Goal: Obtain resource: Download file/media

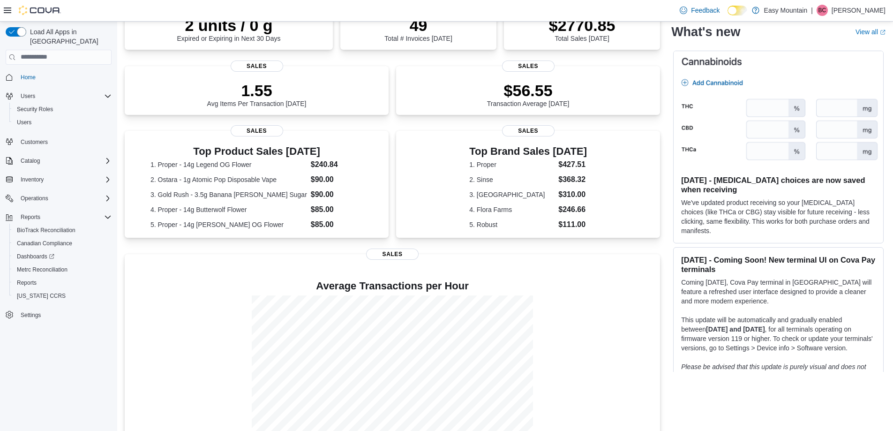
scroll to position [198, 0]
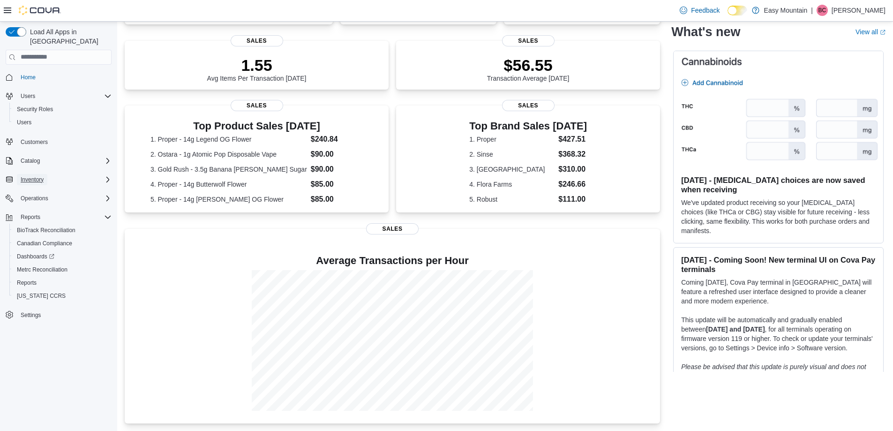
click at [40, 176] on span "Inventory" at bounding box center [32, 180] width 23 height 8
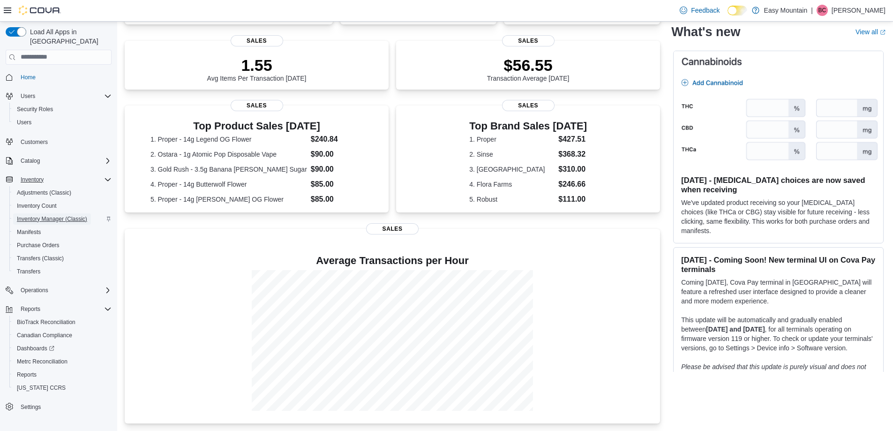
click at [47, 215] on span "Inventory Manager (Classic)" at bounding box center [52, 219] width 70 height 8
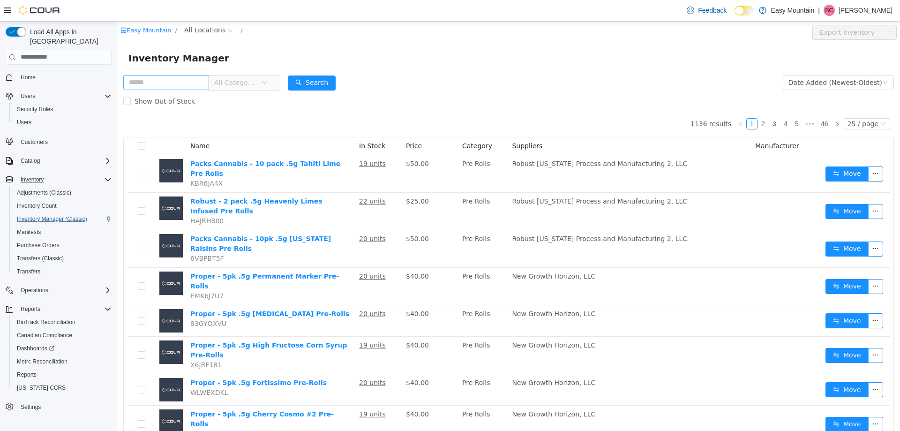
click at [144, 76] on input "text" at bounding box center [166, 82] width 86 height 15
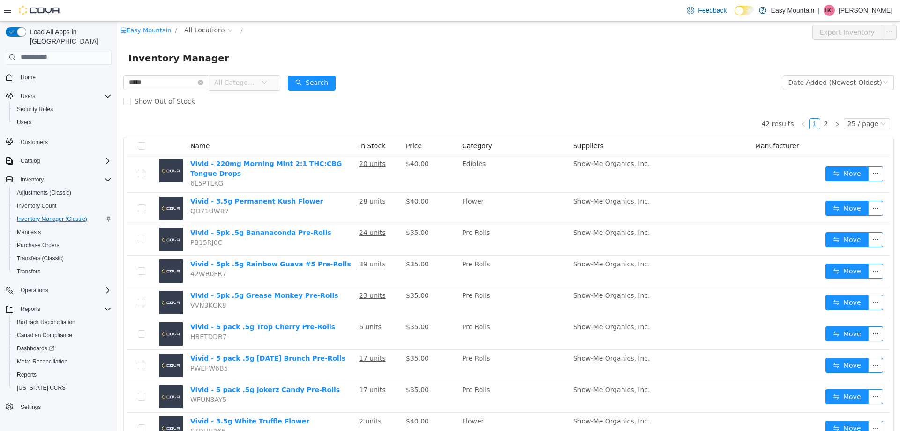
click at [444, 38] on div "Easy Mountain / All Locations /" at bounding box center [444, 31] width 647 height 15
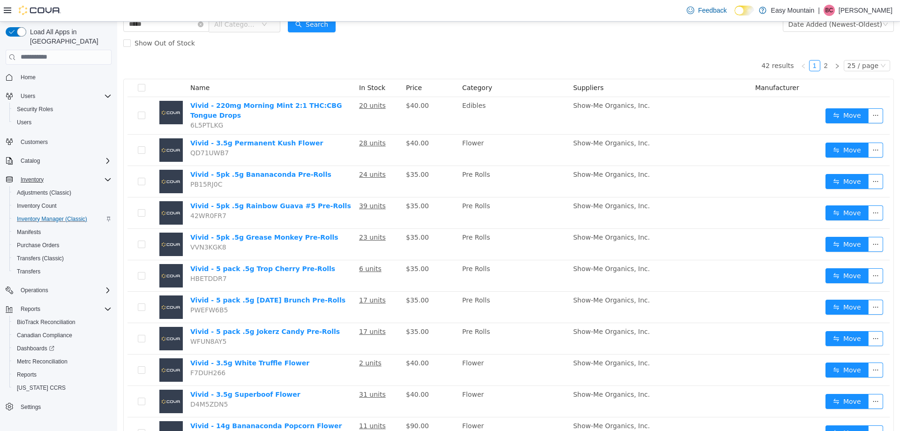
scroll to position [141, 0]
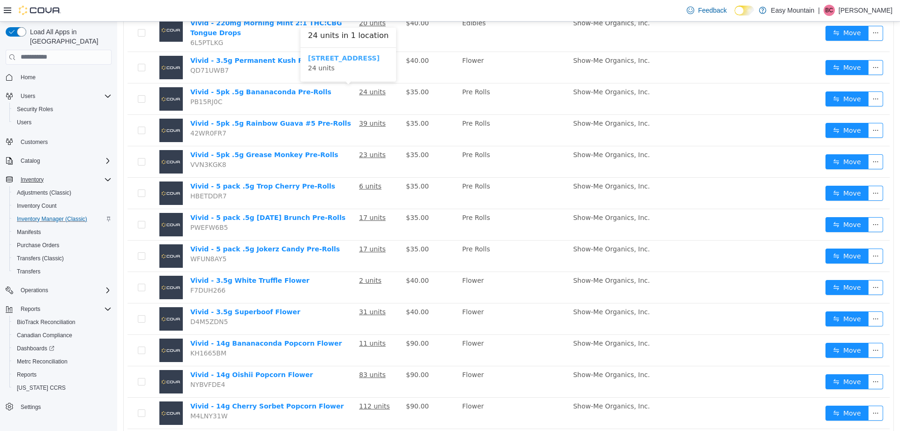
click at [380, 60] on b "[STREET_ADDRESS]" at bounding box center [344, 58] width 72 height 8
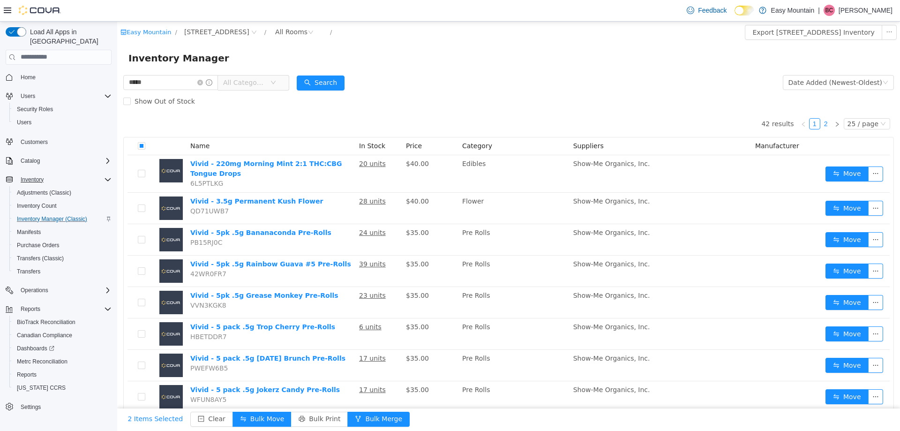
click at [822, 124] on link "2" at bounding box center [826, 123] width 10 height 10
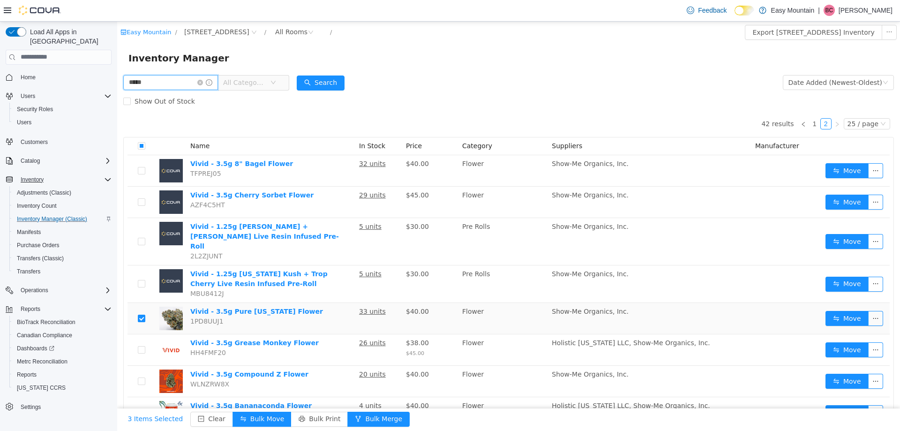
drag, startPoint x: 38, startPoint y: 56, endPoint x: 0, endPoint y: 42, distance: 40.1
click at [117, 42] on html "Easy Mountain / [STREET_ADDRESS] / All Rooms / Export [STREET_ADDRESS] Inventor…" at bounding box center [508, 225] width 783 height 409
type input "*******"
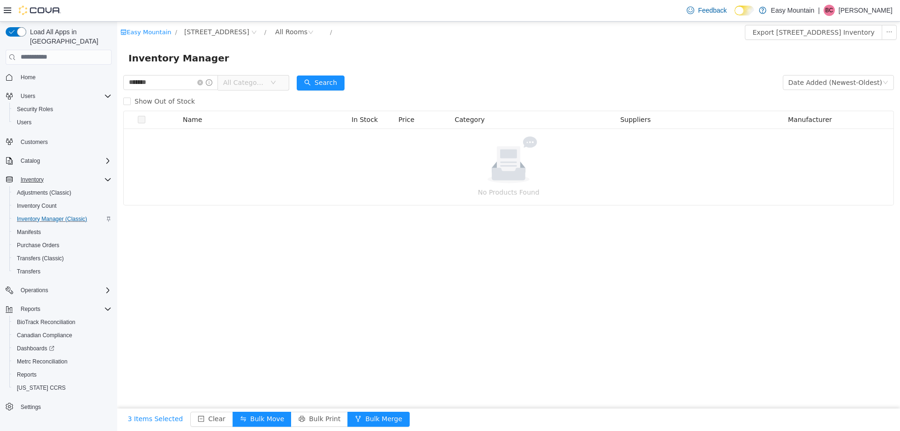
click at [265, 74] on div "******* All Categories" at bounding box center [206, 82] width 166 height 19
click at [266, 79] on span "All Categories" at bounding box center [244, 81] width 43 height 9
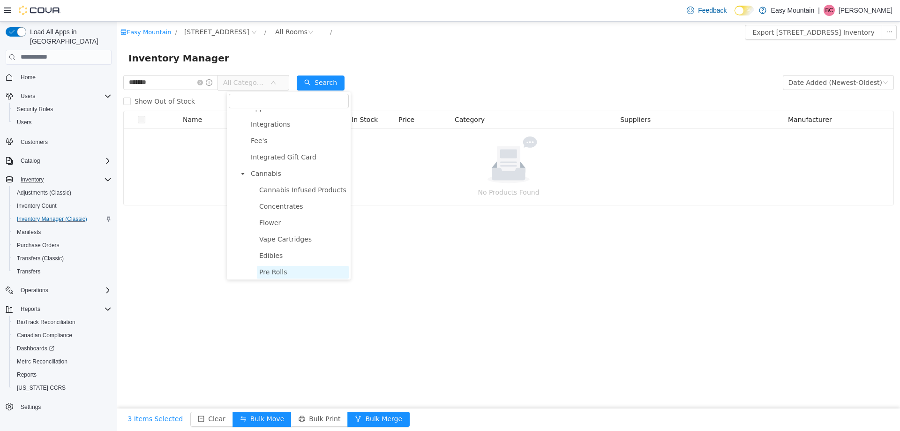
scroll to position [94, 0]
click at [286, 162] on span "Concentrates" at bounding box center [303, 155] width 92 height 13
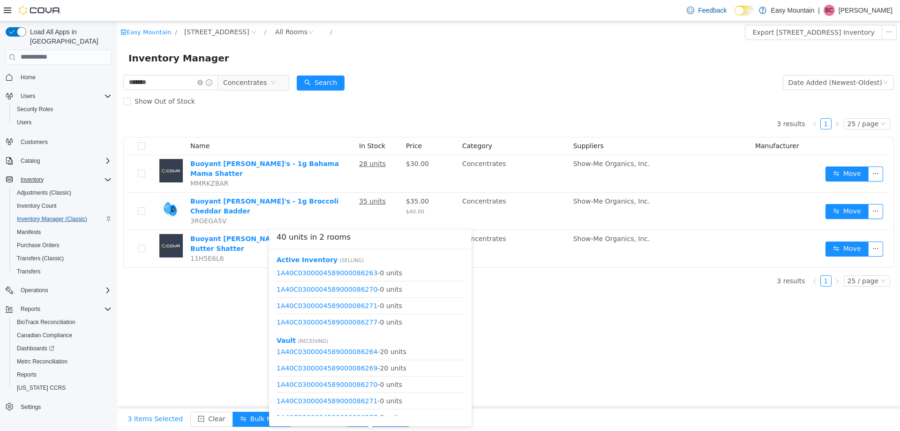
scroll to position [28, 0]
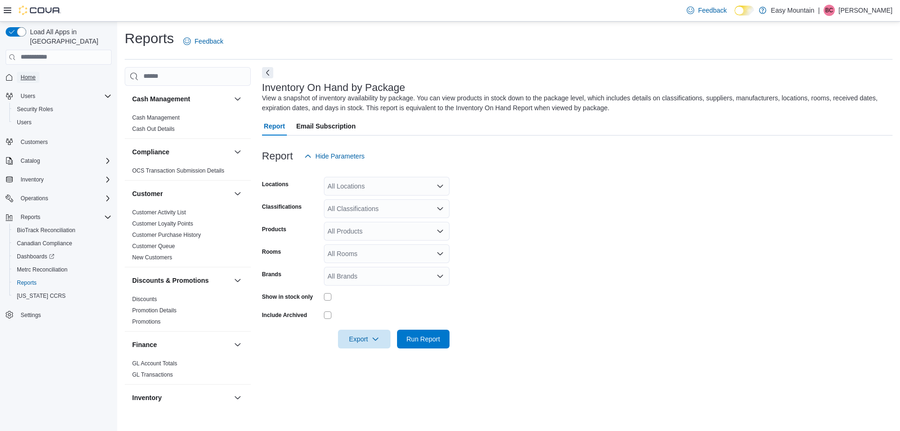
click at [26, 74] on span "Home" at bounding box center [28, 78] width 15 height 8
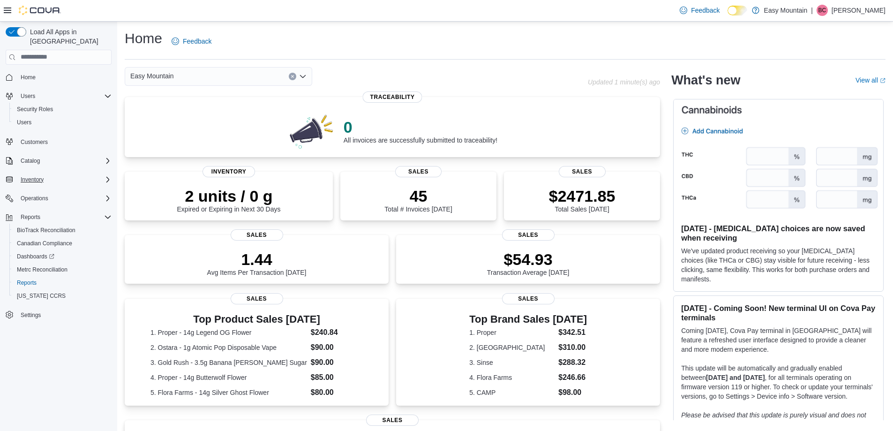
click at [56, 174] on div "Inventory" at bounding box center [64, 179] width 95 height 11
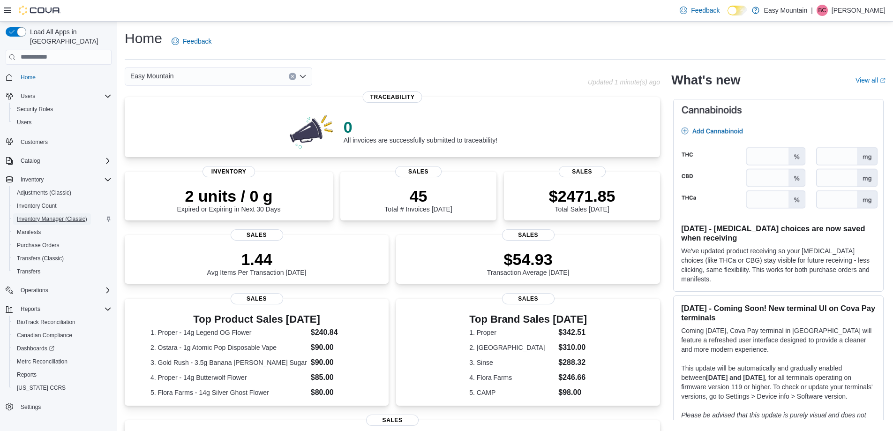
click at [53, 215] on span "Inventory Manager (Classic)" at bounding box center [52, 219] width 70 height 8
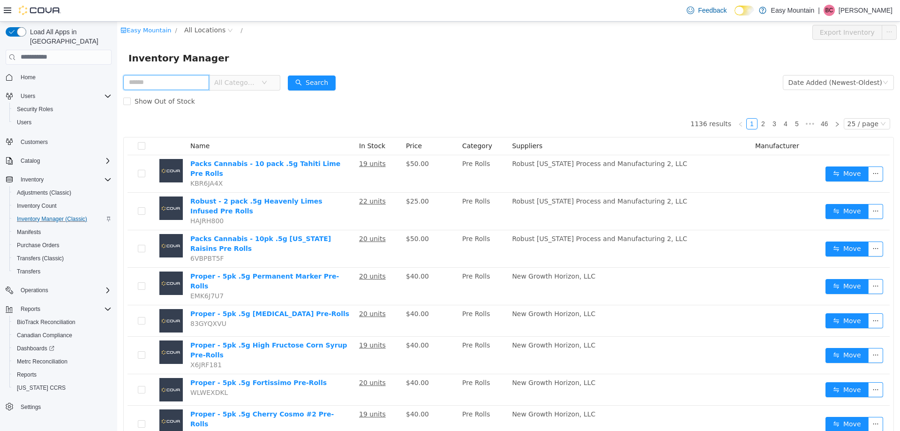
click at [164, 80] on input "text" at bounding box center [166, 82] width 86 height 15
click at [156, 85] on input "text" at bounding box center [166, 82] width 86 height 15
type input "********"
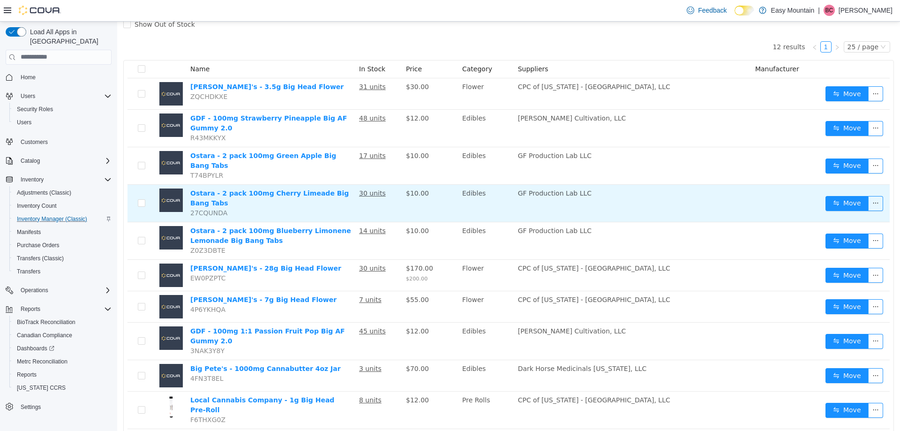
scroll to position [94, 0]
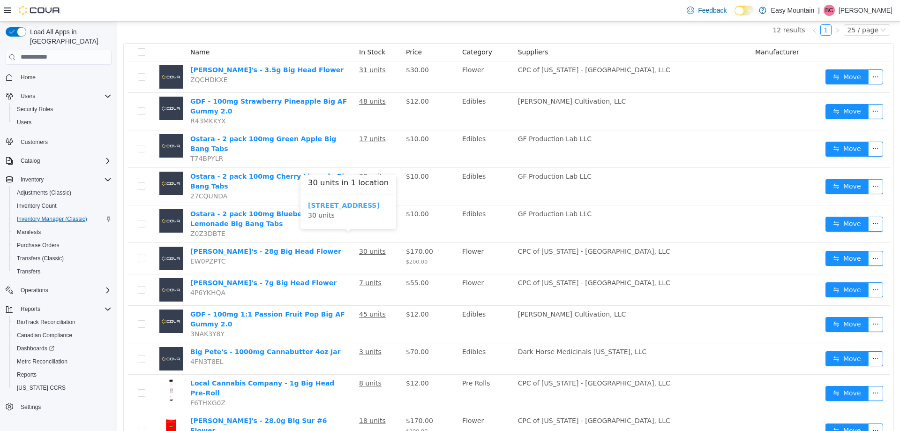
click at [369, 205] on b "[STREET_ADDRESS]" at bounding box center [344, 205] width 72 height 8
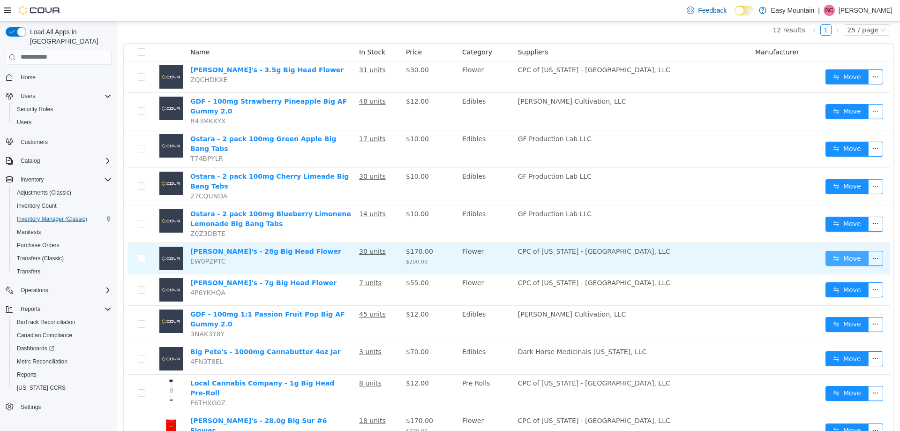
click at [826, 250] on button "Move" at bounding box center [847, 257] width 43 height 15
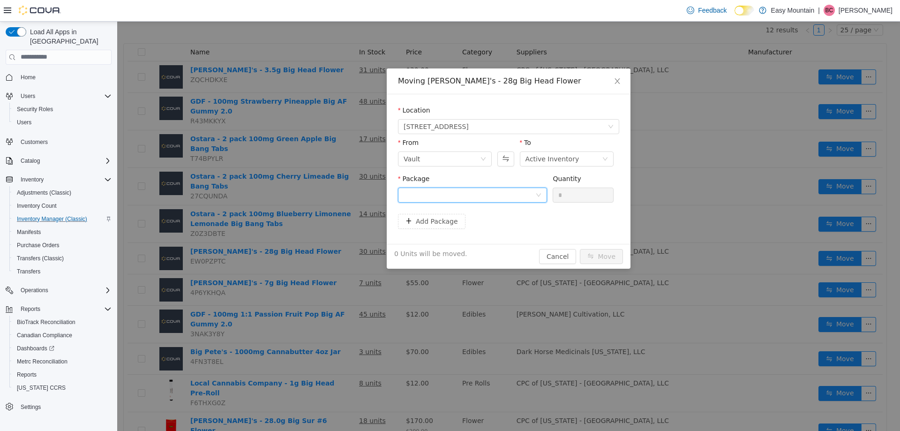
click at [495, 192] on div at bounding box center [470, 195] width 132 height 14
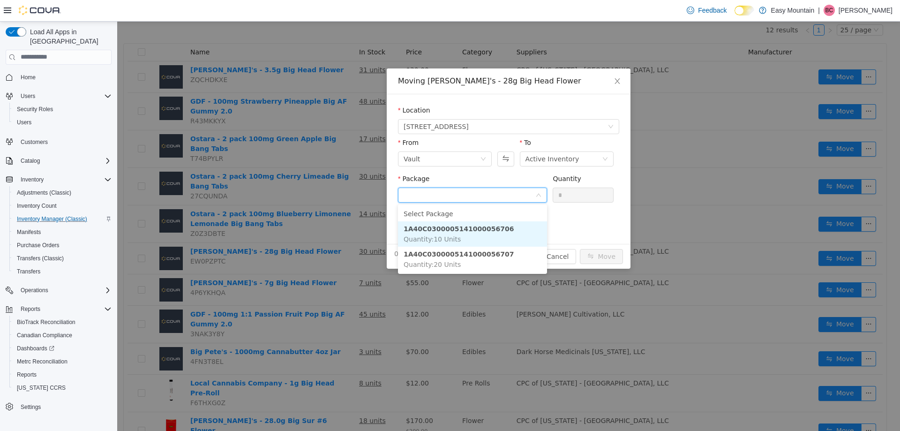
click at [479, 234] on li "1A40C0300005141000056706 Quantity : 10 Units" at bounding box center [472, 233] width 149 height 25
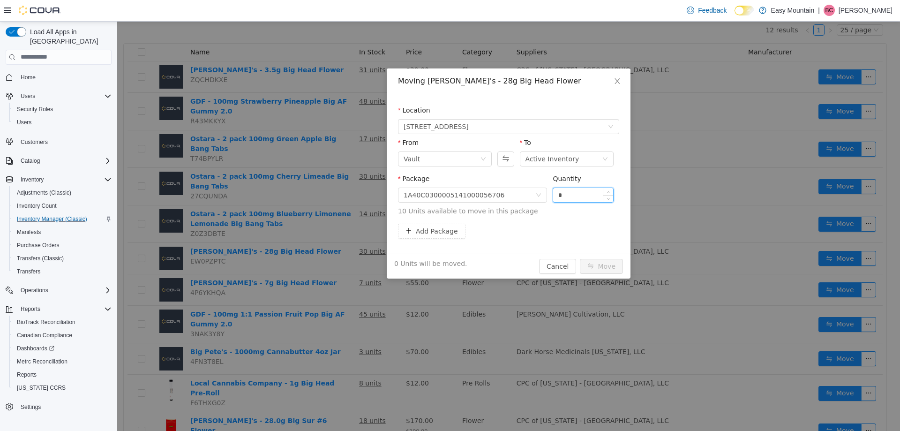
click at [580, 194] on input "*" at bounding box center [583, 195] width 60 height 14
type input "**"
click at [580, 258] on button "Move" at bounding box center [601, 265] width 43 height 15
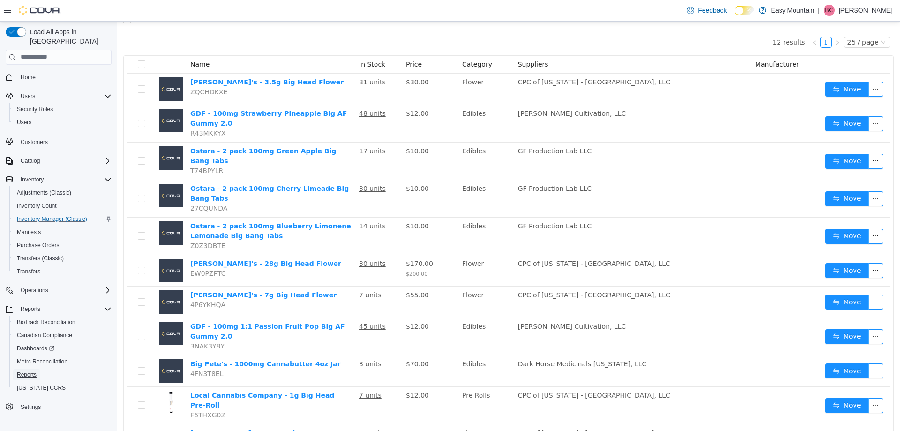
scroll to position [47, 0]
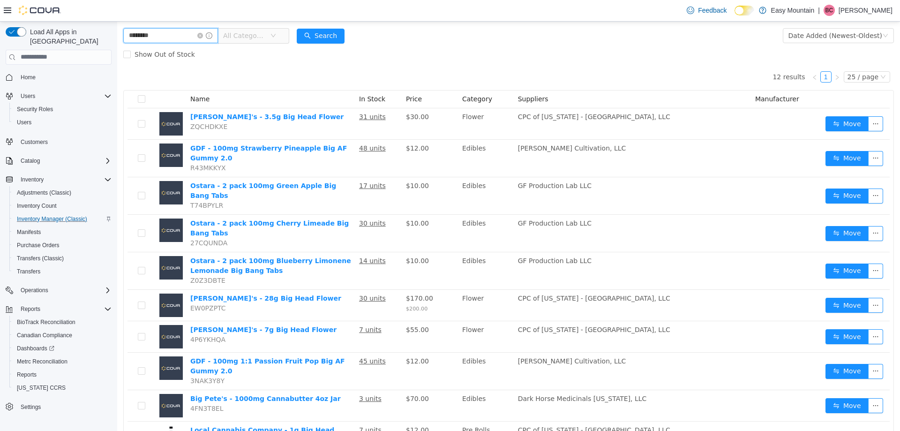
drag, startPoint x: 160, startPoint y: 36, endPoint x: -145, endPoint y: 1, distance: 307.2
click at [117, 1] on html "Easy Mountain / 7827 W Farm Rd 174 Republic Mo 65738 / All Rooms / Export 7827 …" at bounding box center [508, 178] width 783 height 409
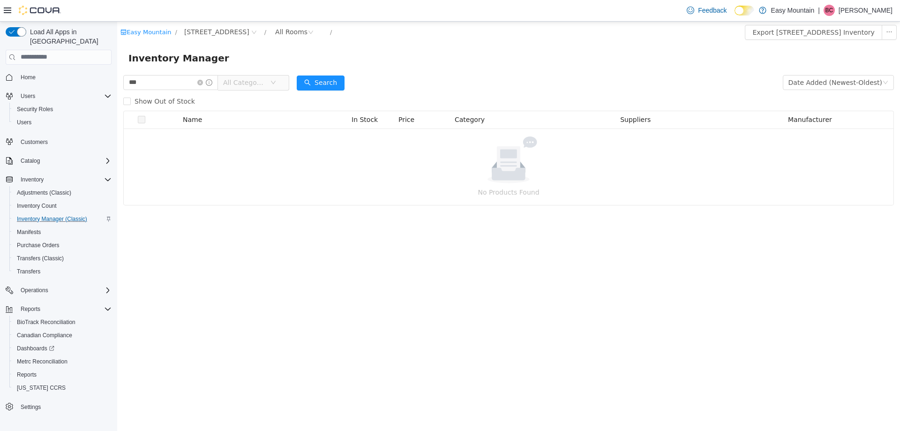
click at [256, 82] on span "All Categories" at bounding box center [244, 81] width 43 height 9
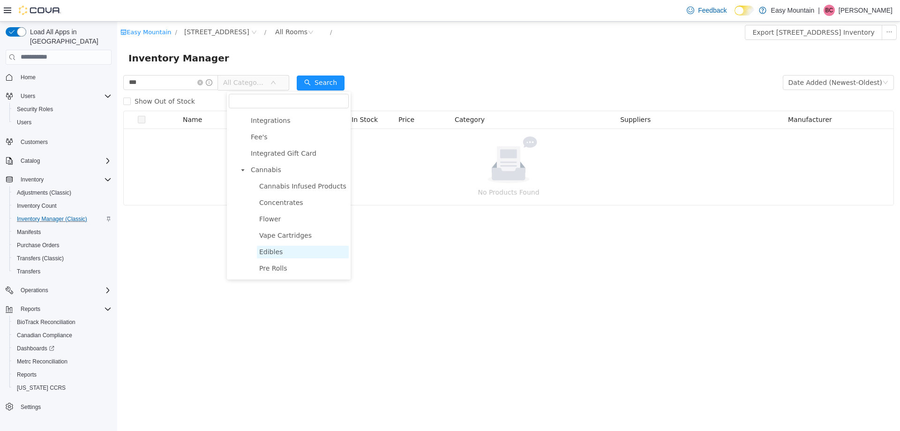
click at [288, 256] on span "Edibles" at bounding box center [303, 251] width 92 height 13
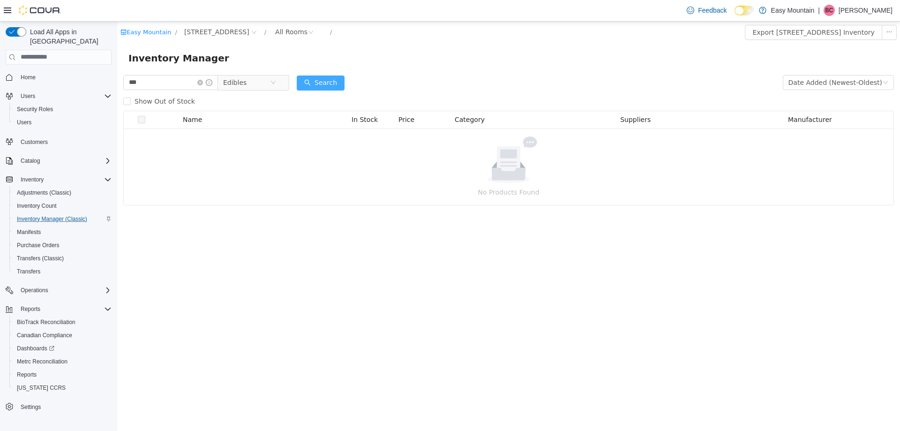
click at [337, 84] on button "Search" at bounding box center [321, 82] width 48 height 15
drag, startPoint x: 135, startPoint y: 84, endPoint x: -66, endPoint y: 76, distance: 200.9
click at [117, 76] on html "Easy Mountain / 7827 W Farm Rd 174 Republic Mo 65738 / All Rooms / Export 7827 …" at bounding box center [508, 225] width 783 height 409
type input "**********"
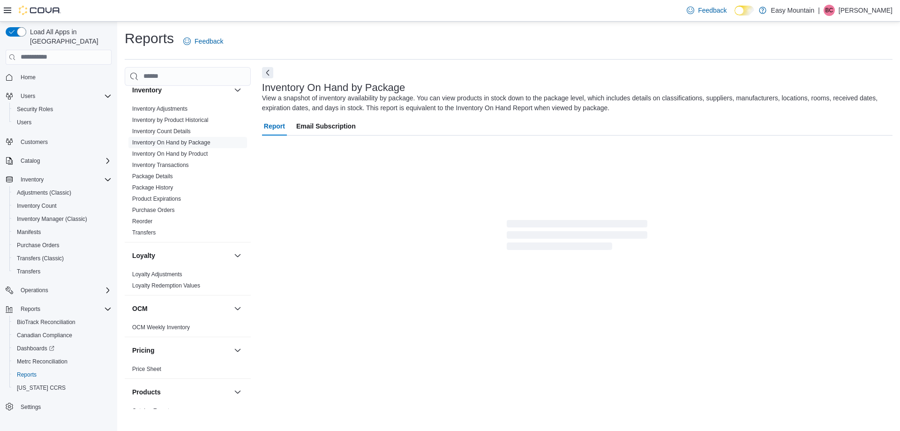
scroll to position [469, 0]
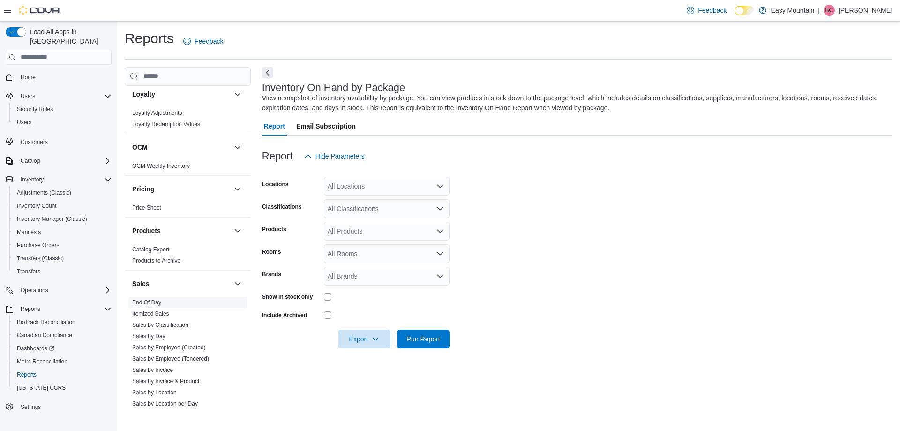
click at [175, 303] on span "End Of Day" at bounding box center [187, 302] width 119 height 11
click at [140, 302] on link "End Of Day" at bounding box center [146, 302] width 29 height 7
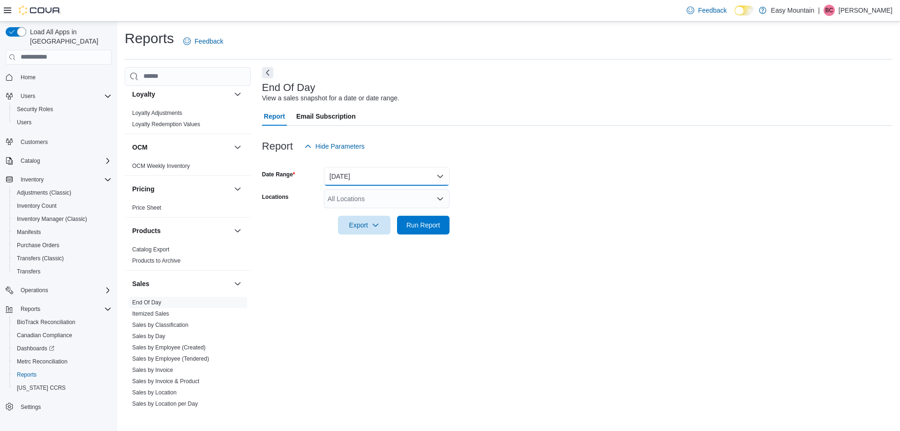
click at [371, 178] on button "Today" at bounding box center [387, 176] width 126 height 19
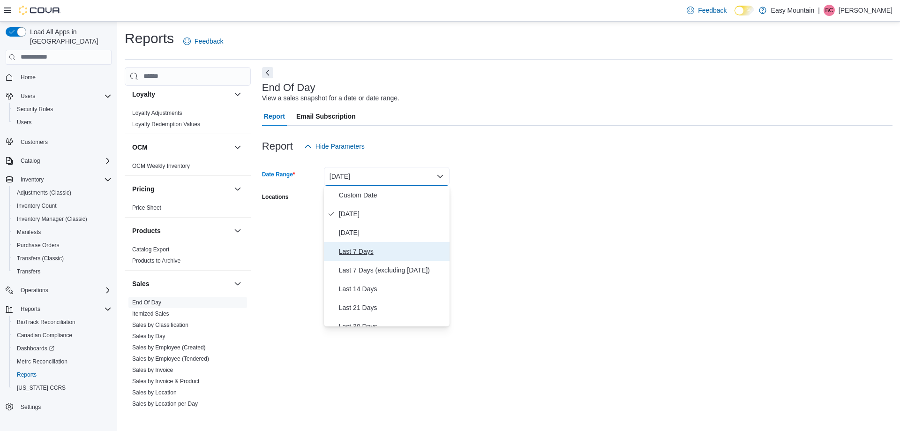
click at [381, 252] on span "Last 7 Days" at bounding box center [392, 251] width 107 height 11
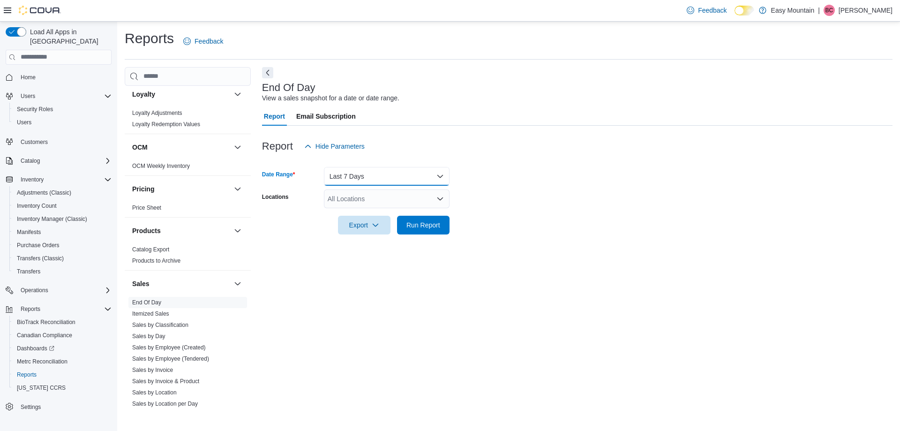
click at [362, 173] on button "Last 7 Days" at bounding box center [387, 176] width 126 height 19
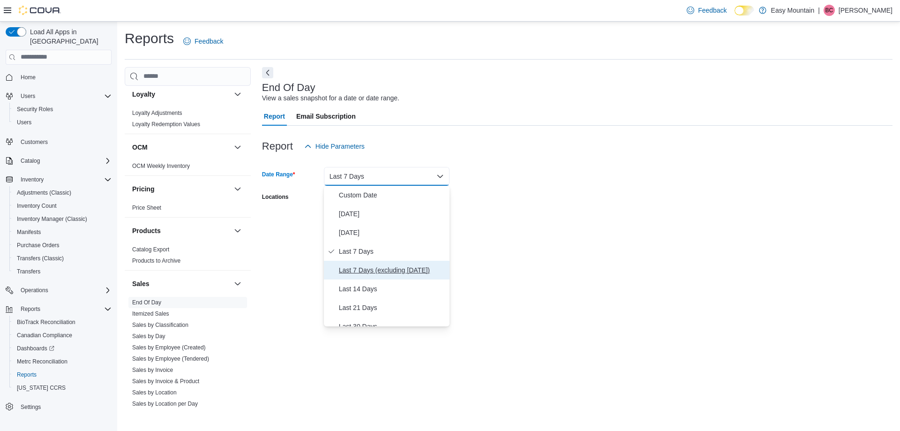
click at [388, 264] on button "Last 7 Days (excluding today)" at bounding box center [387, 270] width 126 height 19
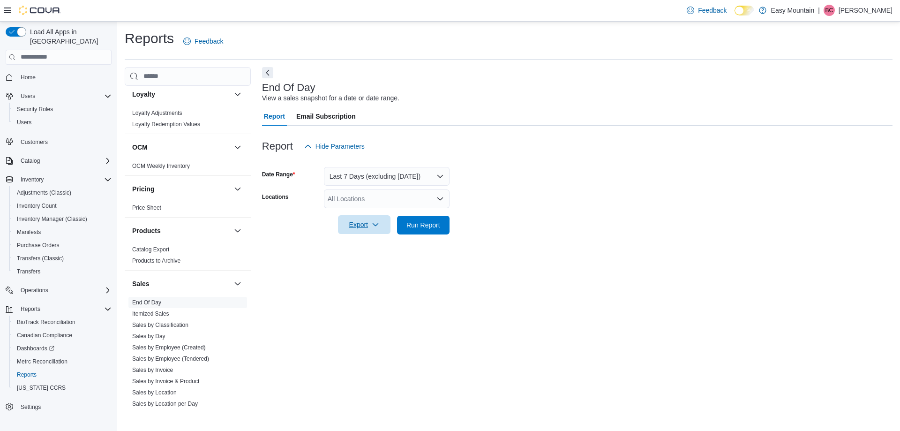
click at [350, 228] on span "Export" at bounding box center [364, 224] width 41 height 19
click at [362, 243] on span "Export to Excel" at bounding box center [366, 244] width 42 height 8
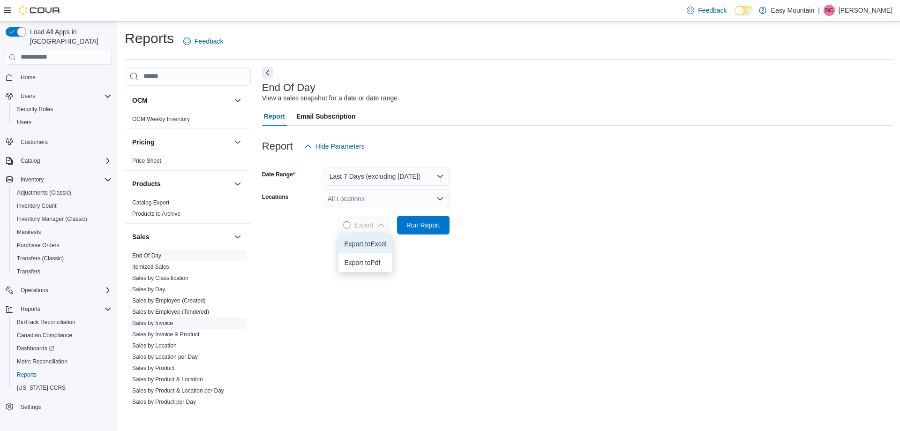
scroll to position [623, 0]
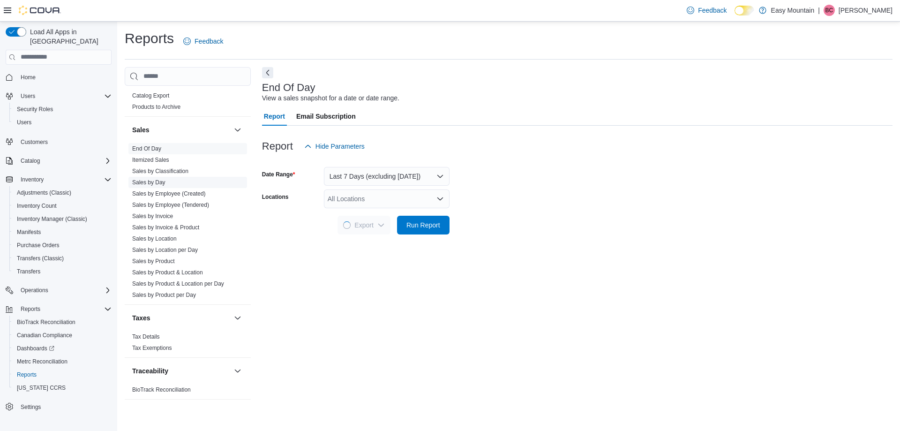
click at [164, 180] on link "Sales by Day" at bounding box center [148, 182] width 33 height 7
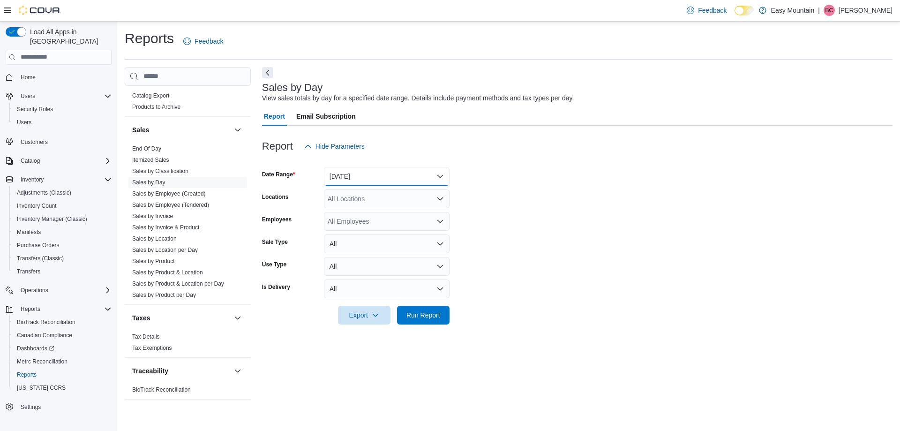
click at [383, 179] on button "Yesterday" at bounding box center [387, 176] width 126 height 19
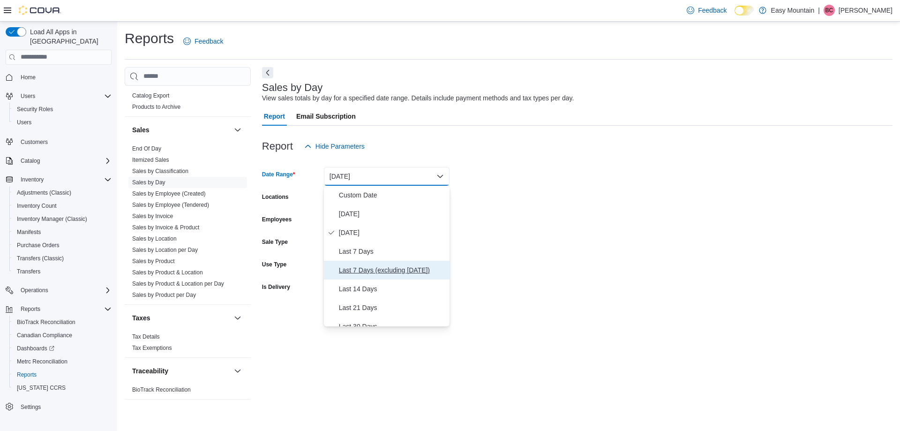
click at [398, 262] on button "Last 7 Days (excluding today)" at bounding box center [387, 270] width 126 height 19
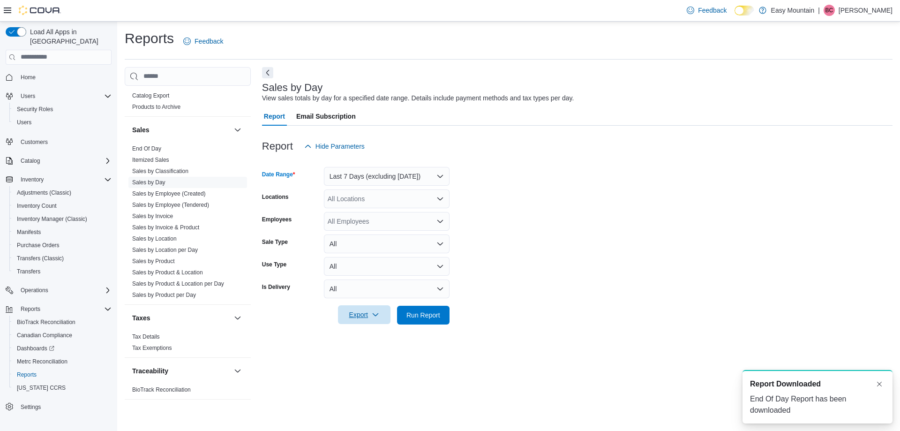
click at [375, 316] on icon "button" at bounding box center [376, 315] width 8 height 8
click at [369, 333] on span "Export to Excel" at bounding box center [366, 334] width 42 height 8
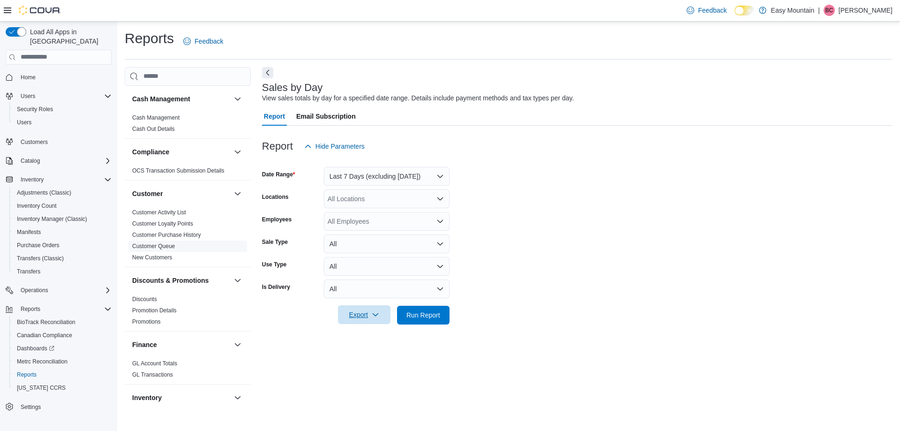
click at [170, 249] on link "Customer Queue" at bounding box center [153, 246] width 43 height 7
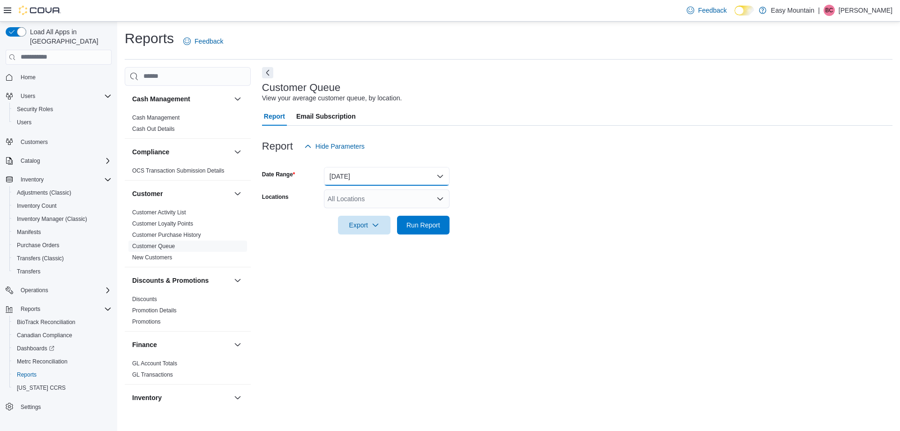
click at [373, 175] on button "Yesterday" at bounding box center [387, 176] width 126 height 19
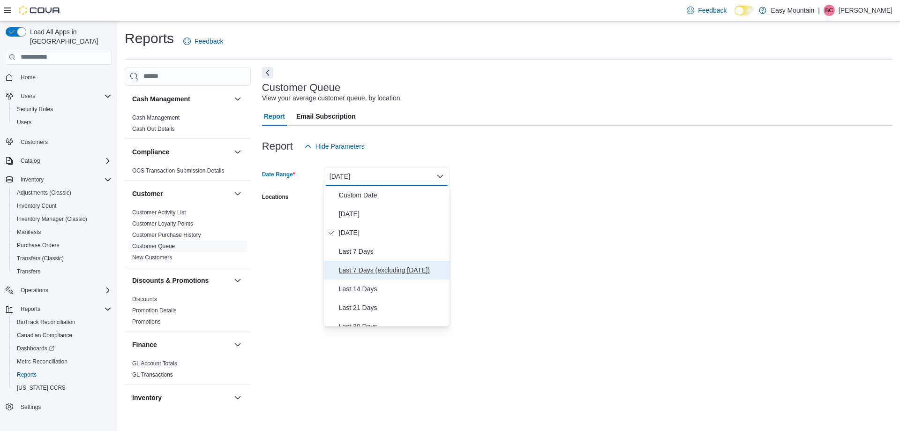
click at [382, 263] on button "Last 7 Days (excluding today)" at bounding box center [387, 270] width 126 height 19
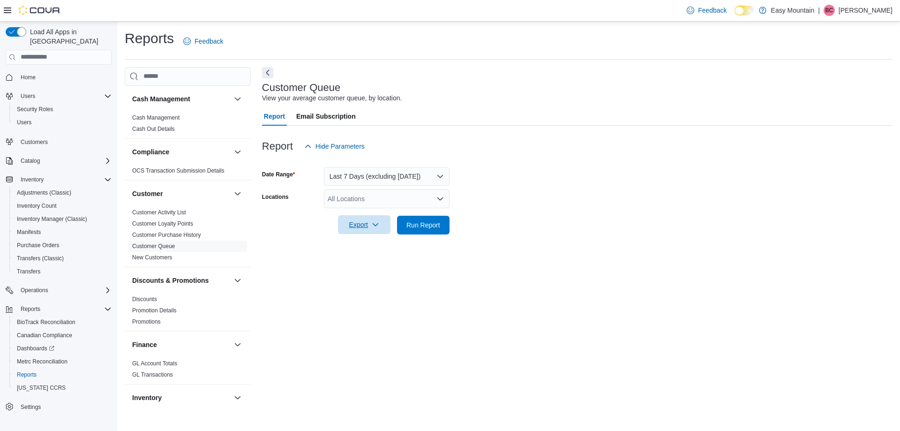
click at [372, 227] on icon "button" at bounding box center [376, 225] width 8 height 8
click at [376, 248] on button "Export to Excel" at bounding box center [365, 243] width 53 height 19
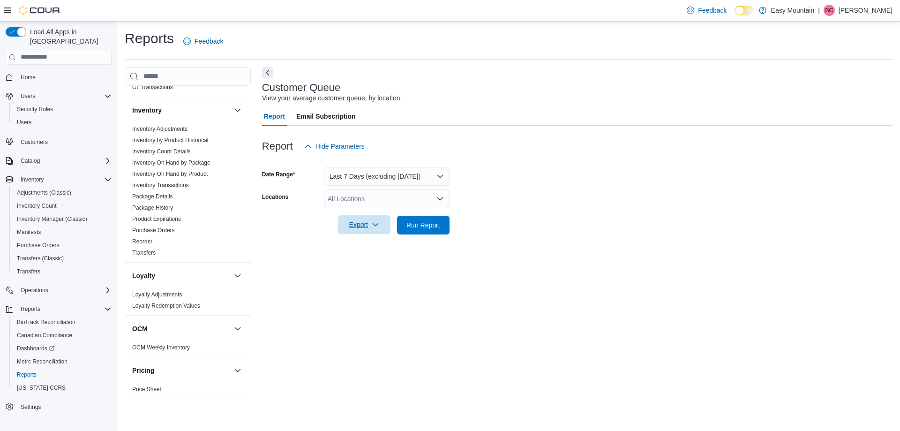
scroll to position [201, 0]
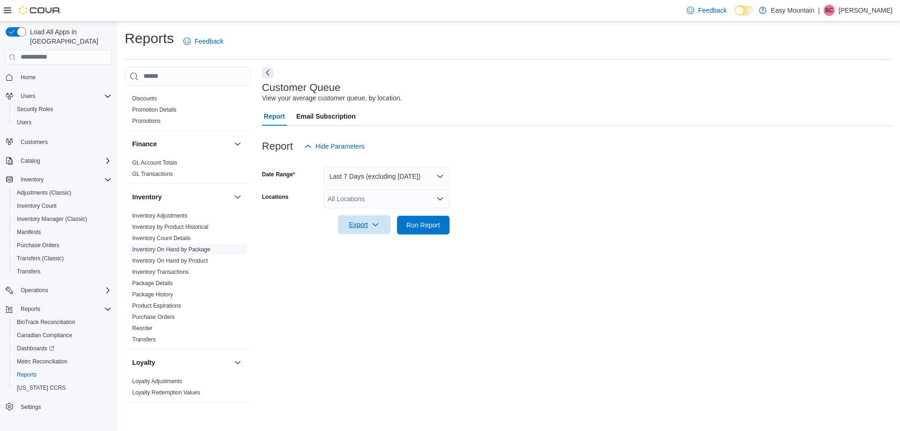
click at [189, 249] on link "Inventory On Hand by Package" at bounding box center [171, 249] width 78 height 7
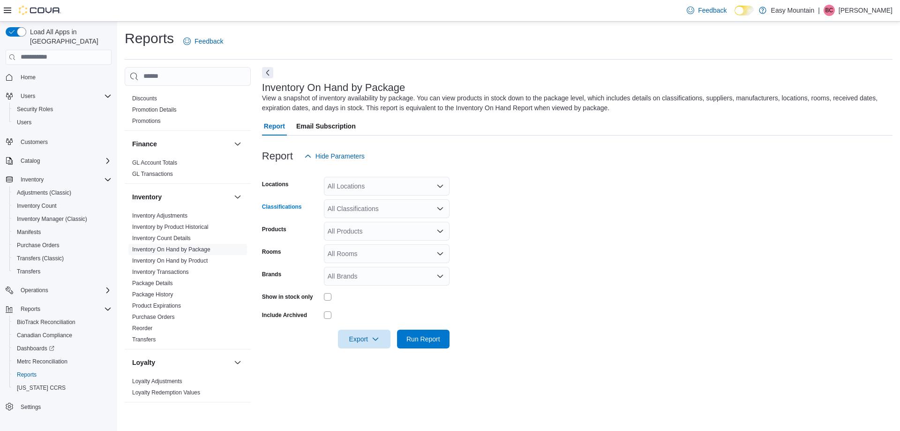
click at [392, 209] on div "All Classifications" at bounding box center [387, 208] width 126 height 19
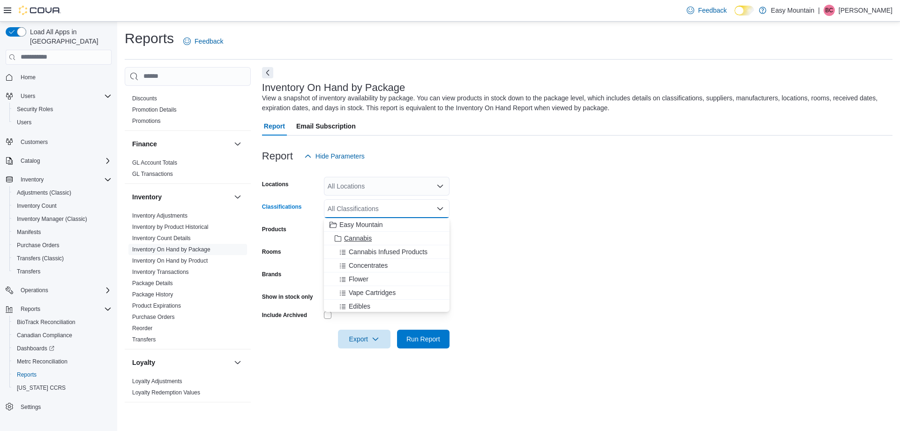
click at [377, 237] on div "Cannabis" at bounding box center [387, 238] width 114 height 9
click at [611, 190] on form "Locations All Locations Classifications Cannabis Combo box. Selected. Cannabis.…" at bounding box center [577, 257] width 631 height 183
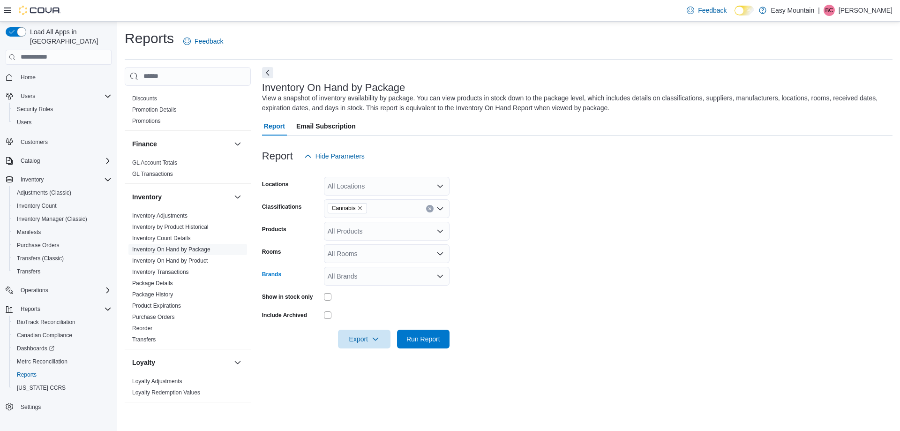
click at [399, 274] on div "All Brands" at bounding box center [387, 276] width 126 height 19
click at [534, 254] on form "Locations All Locations Classifications Cannabis Products All Products Rooms Al…" at bounding box center [577, 257] width 631 height 183
click at [412, 283] on div "All Brands" at bounding box center [387, 276] width 126 height 19
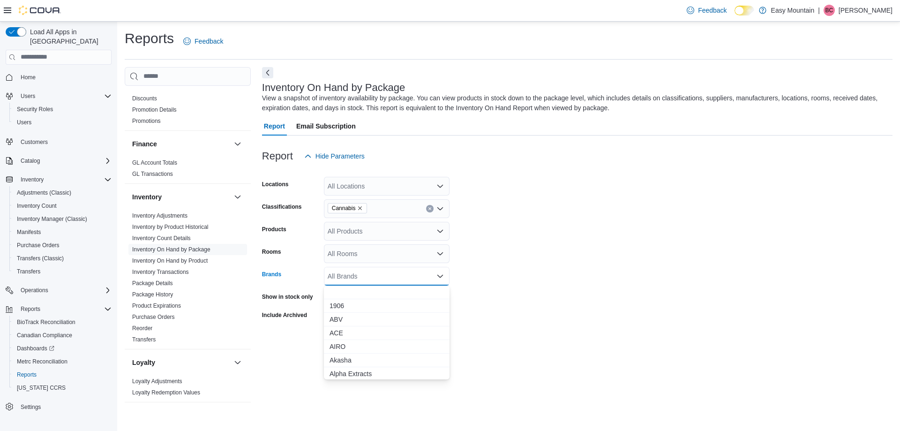
click at [551, 228] on form "Locations All Locations Classifications Cannabis Products All Products Rooms Al…" at bounding box center [577, 257] width 631 height 183
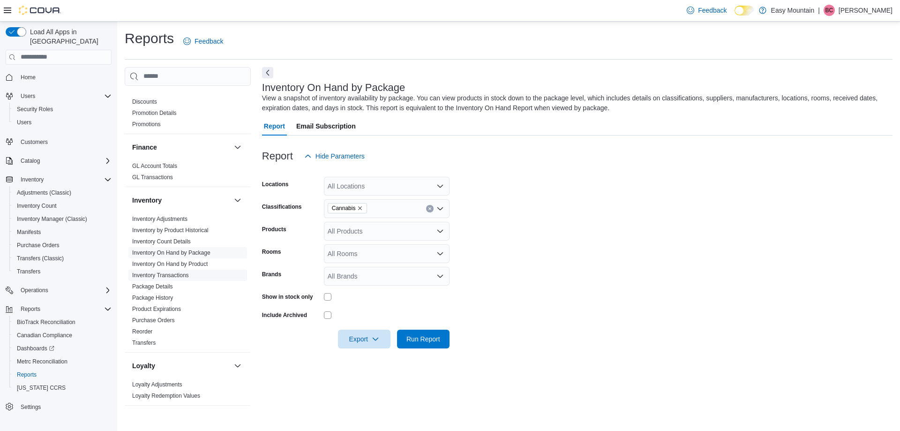
scroll to position [234, 0]
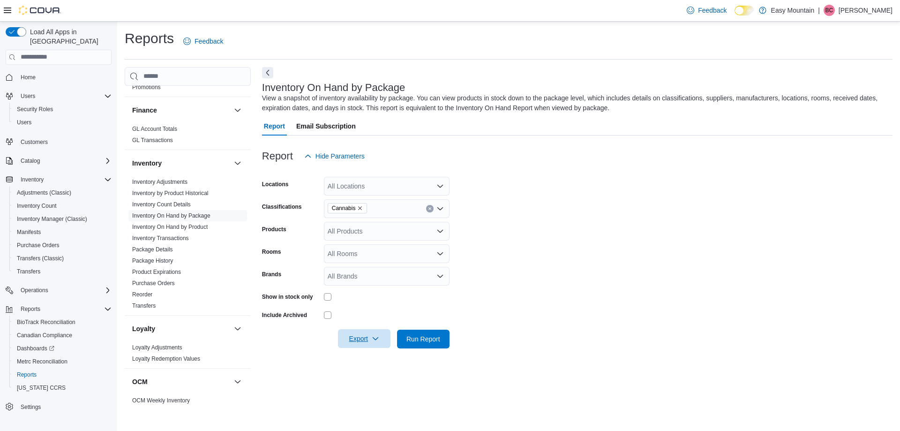
click at [366, 343] on span "Export" at bounding box center [364, 338] width 41 height 19
drag, startPoint x: 371, startPoint y: 354, endPoint x: 654, endPoint y: 271, distance: 294.7
click at [373, 354] on span "Export to Excel" at bounding box center [366, 358] width 42 height 8
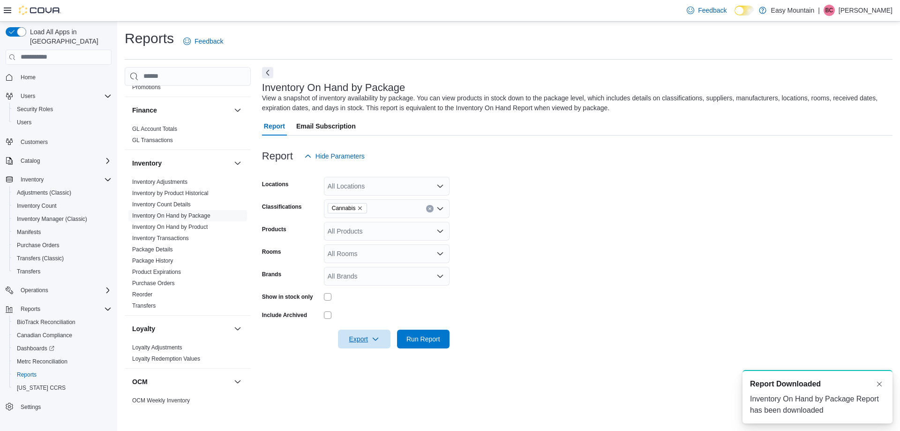
scroll to position [0, 0]
